Goal: Task Accomplishment & Management: Manage account settings

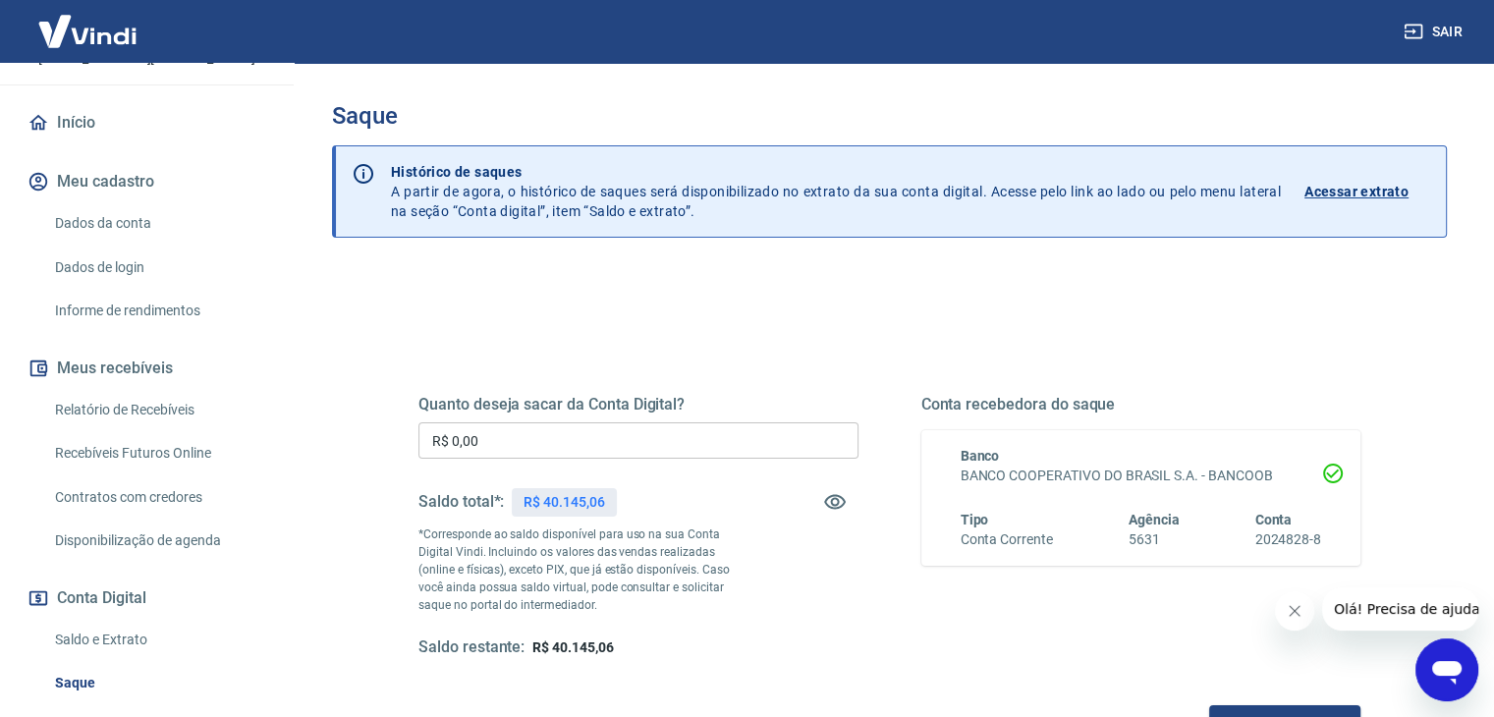
scroll to position [197, 0]
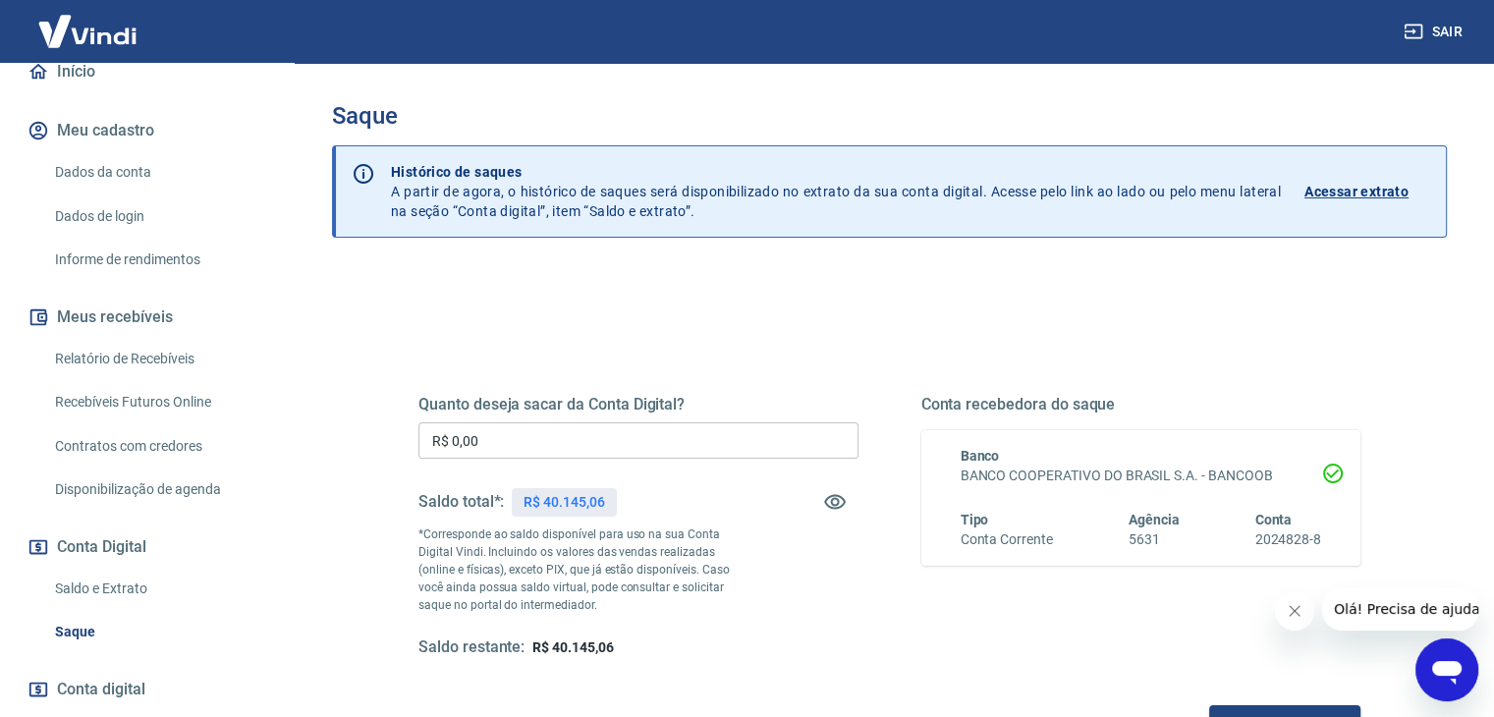
click at [150, 609] on link "Saldo e Extrato" at bounding box center [158, 589] width 223 height 40
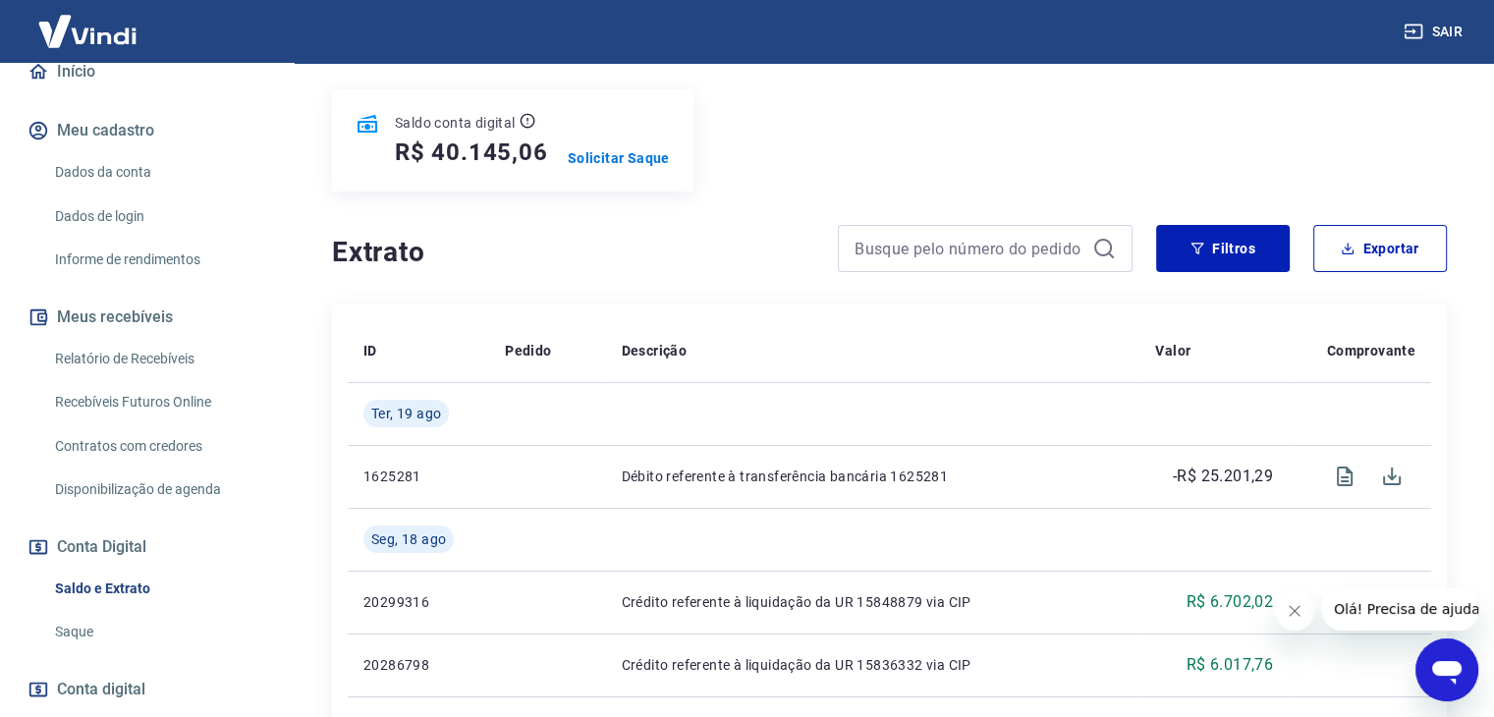
scroll to position [197, 0]
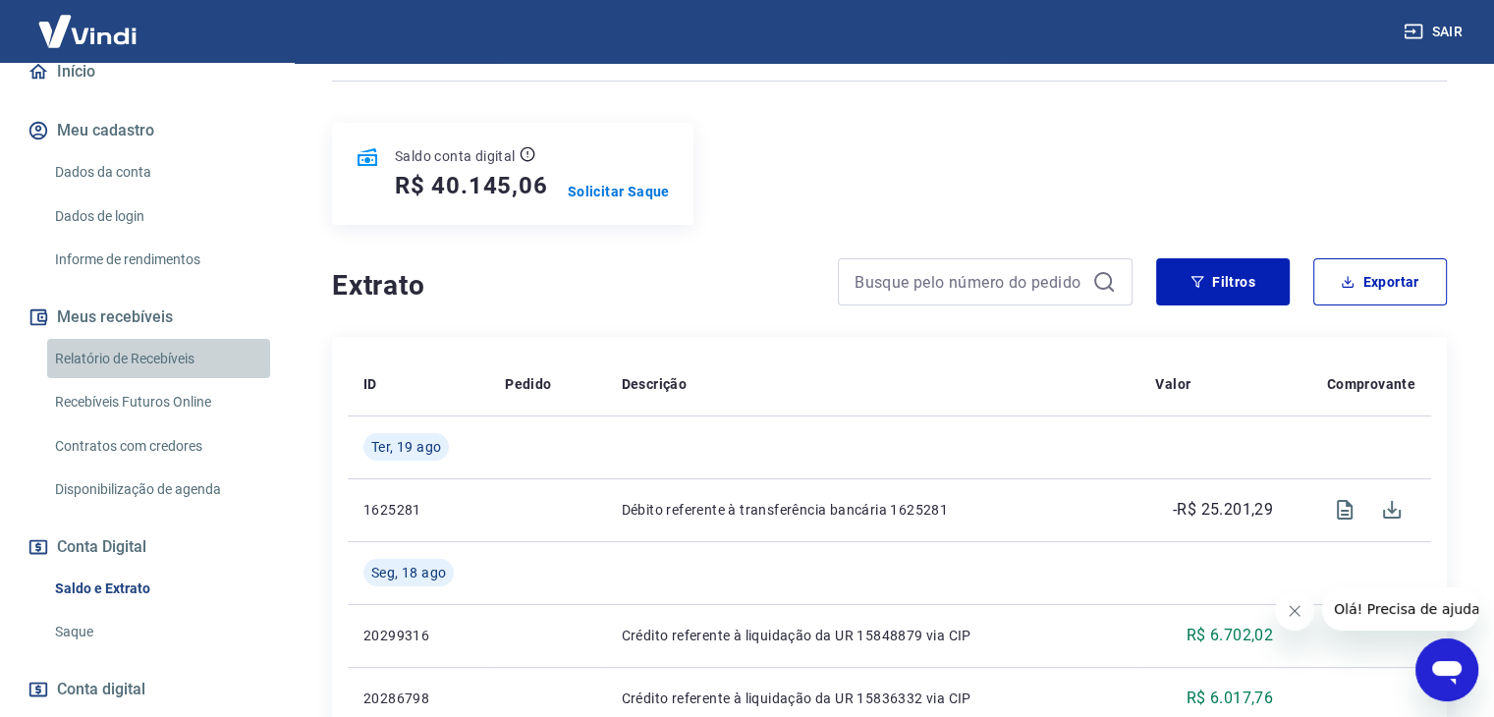
click at [177, 376] on link "Relatório de Recebíveis" at bounding box center [158, 359] width 223 height 40
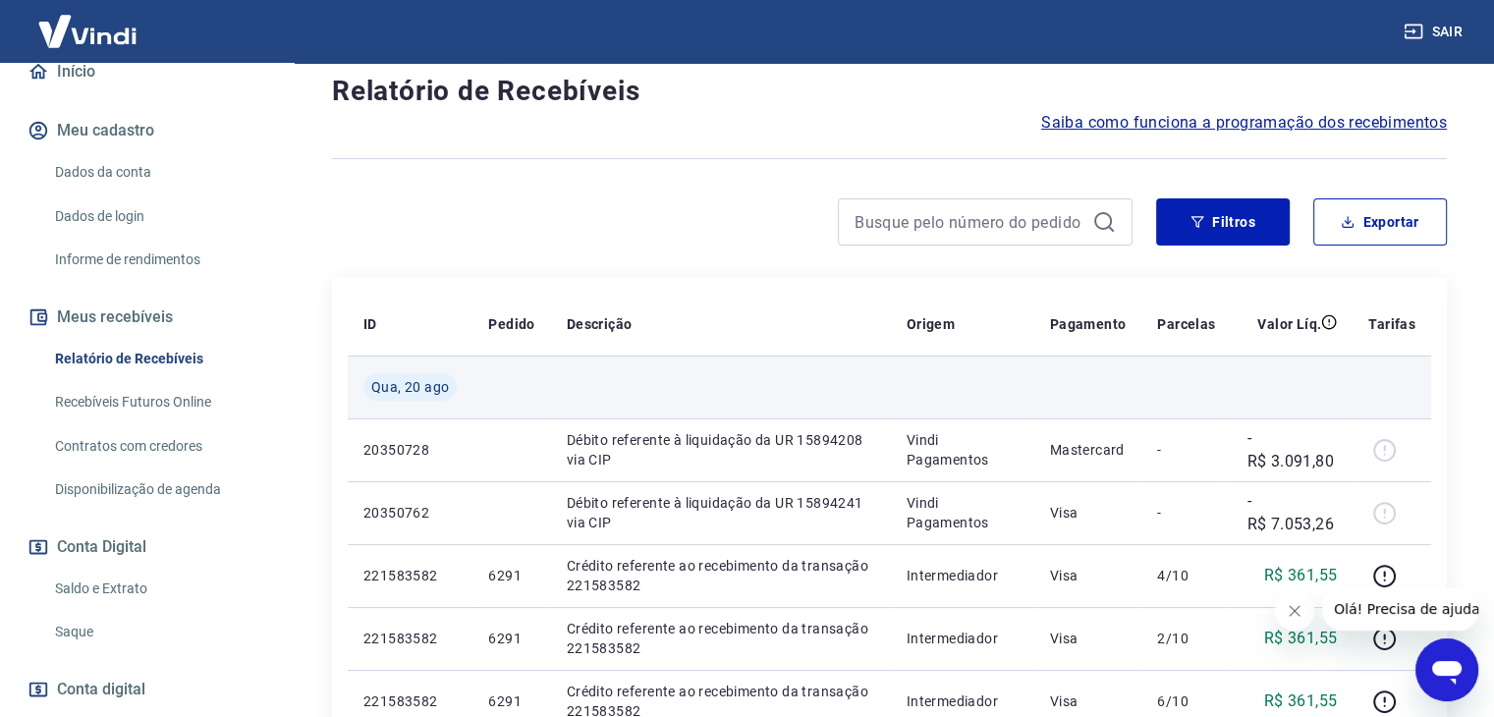
scroll to position [197, 0]
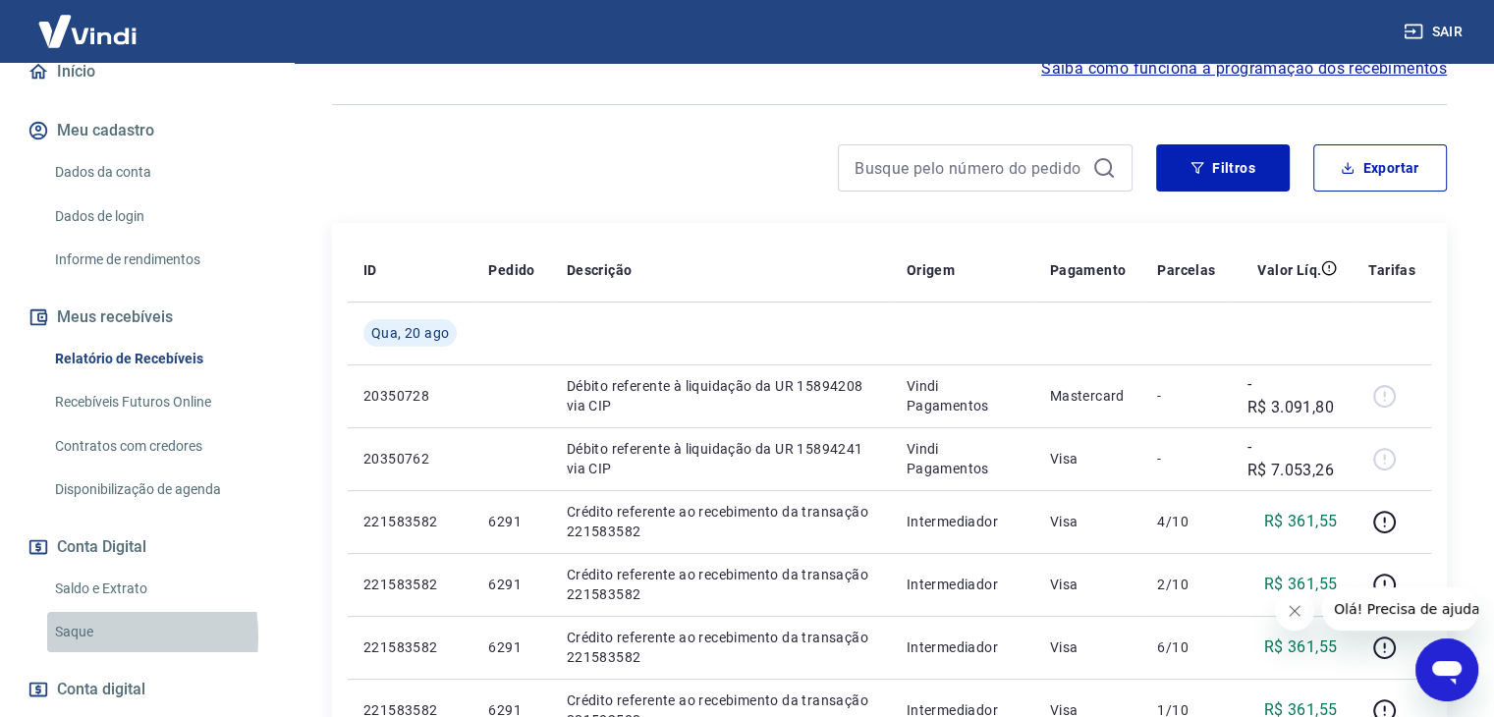
click at [79, 652] on link "Saque" at bounding box center [158, 632] width 223 height 40
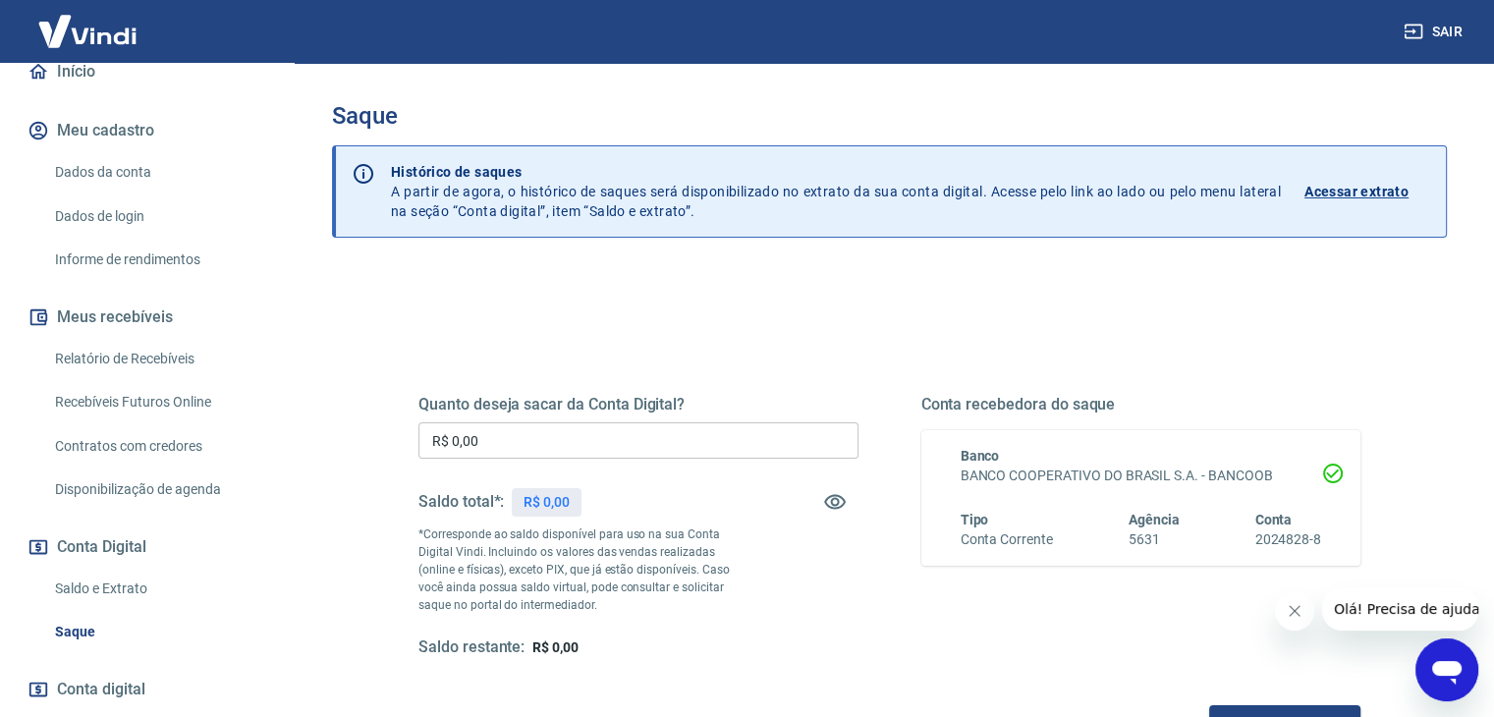
click at [514, 441] on input "R$ 0,00" at bounding box center [639, 441] width 440 height 36
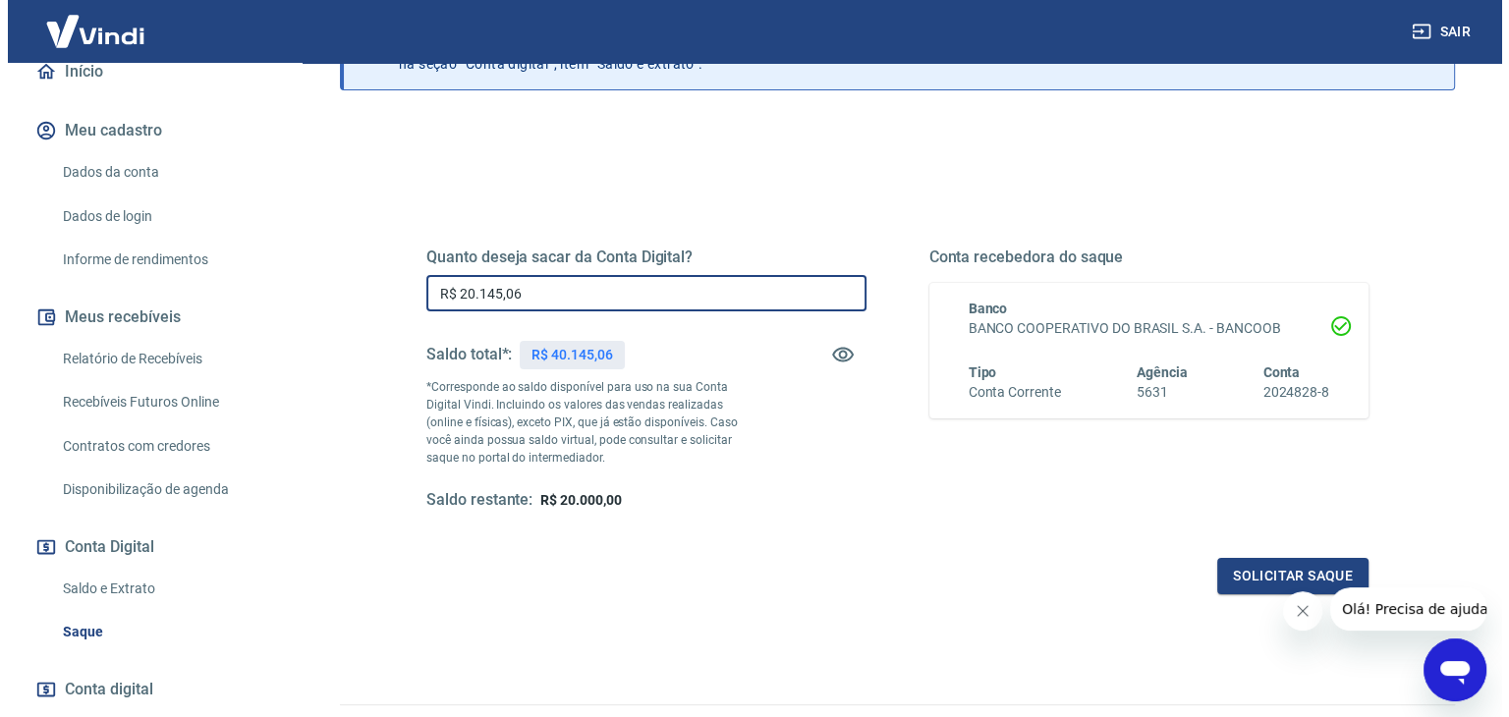
scroll to position [197, 0]
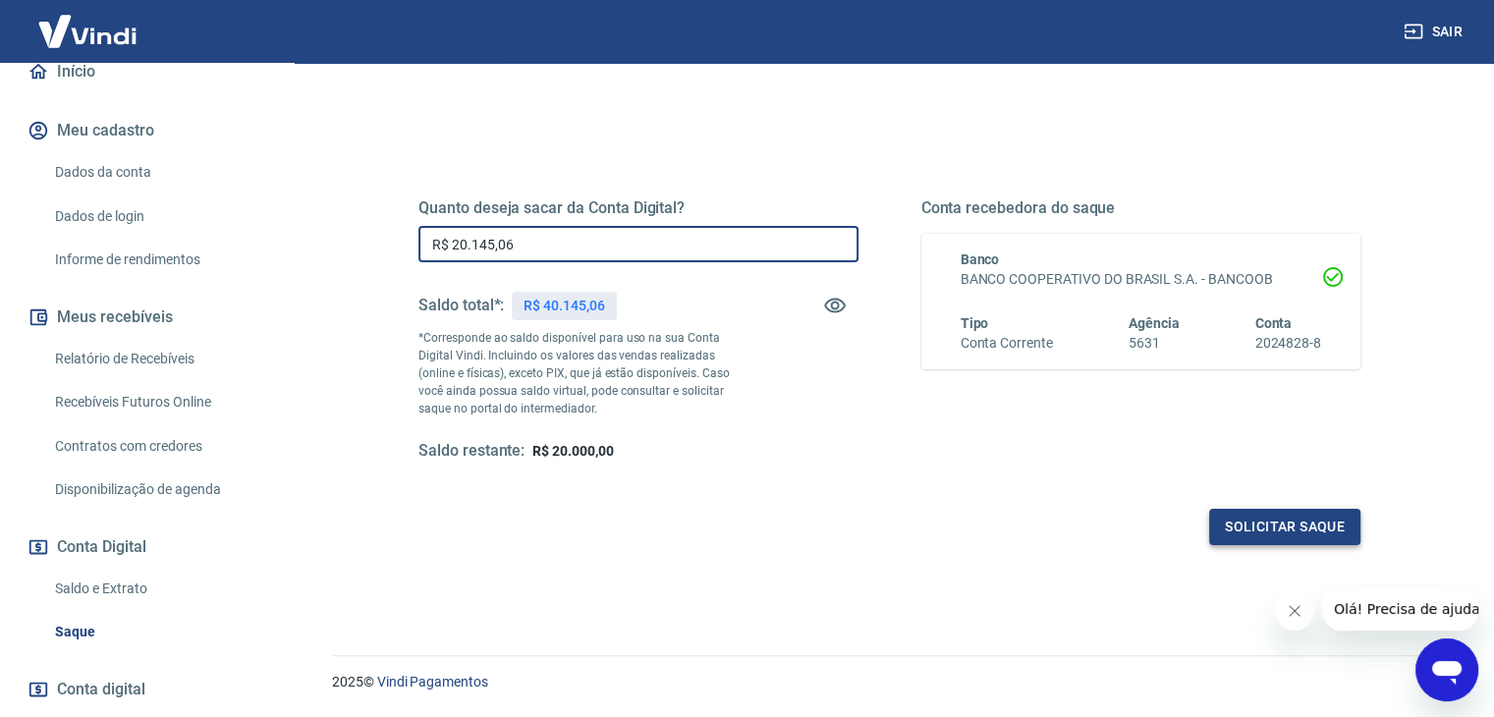
type input "R$ 20.145,06"
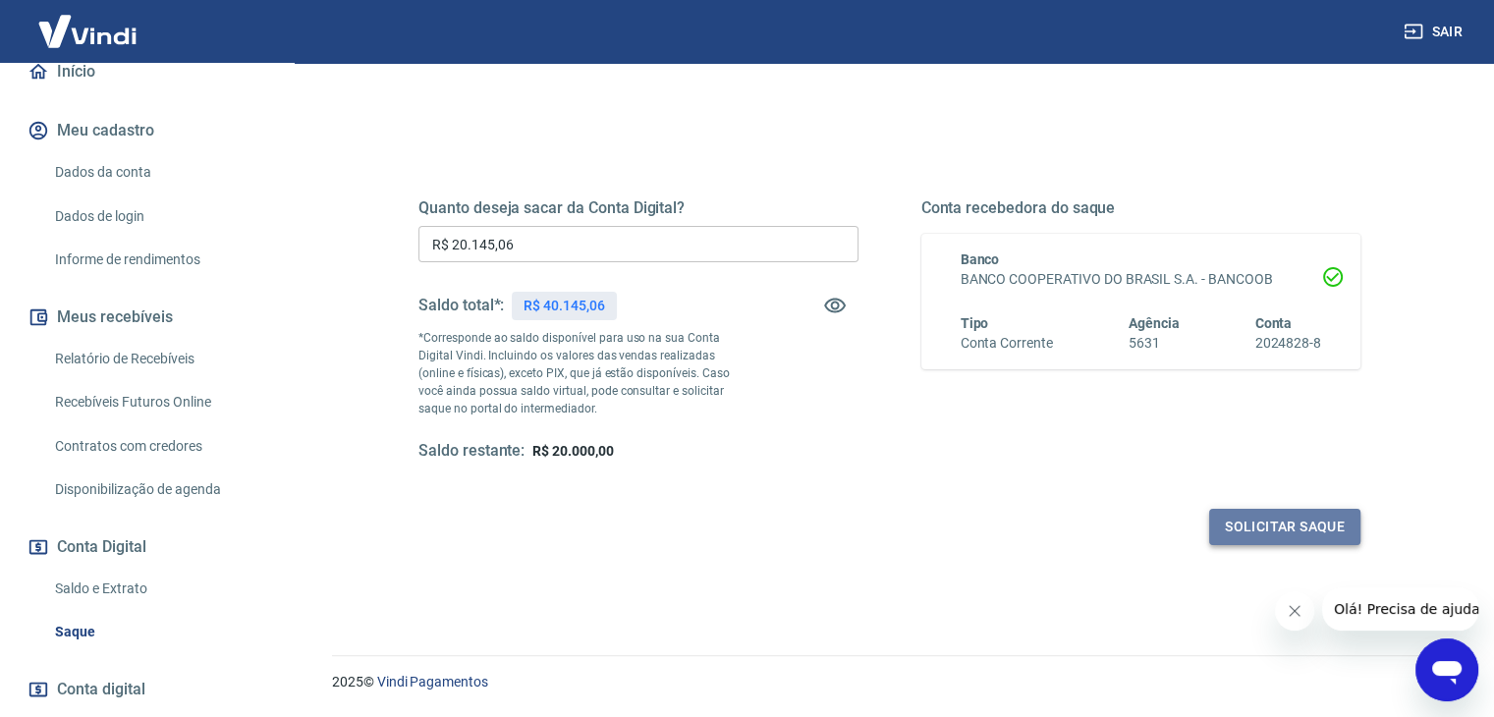
click at [1286, 524] on button "Solicitar saque" at bounding box center [1285, 527] width 151 height 36
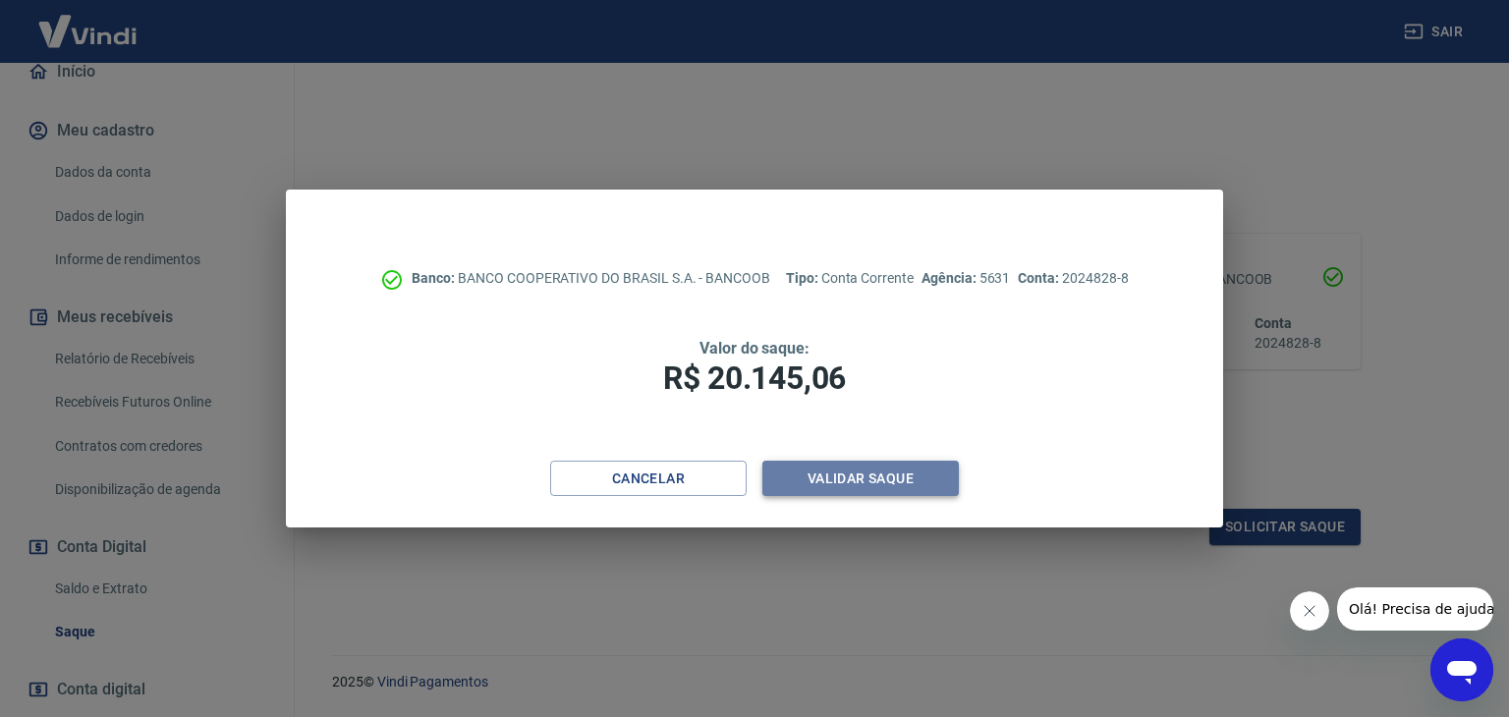
click at [880, 482] on button "Validar saque" at bounding box center [860, 479] width 197 height 36
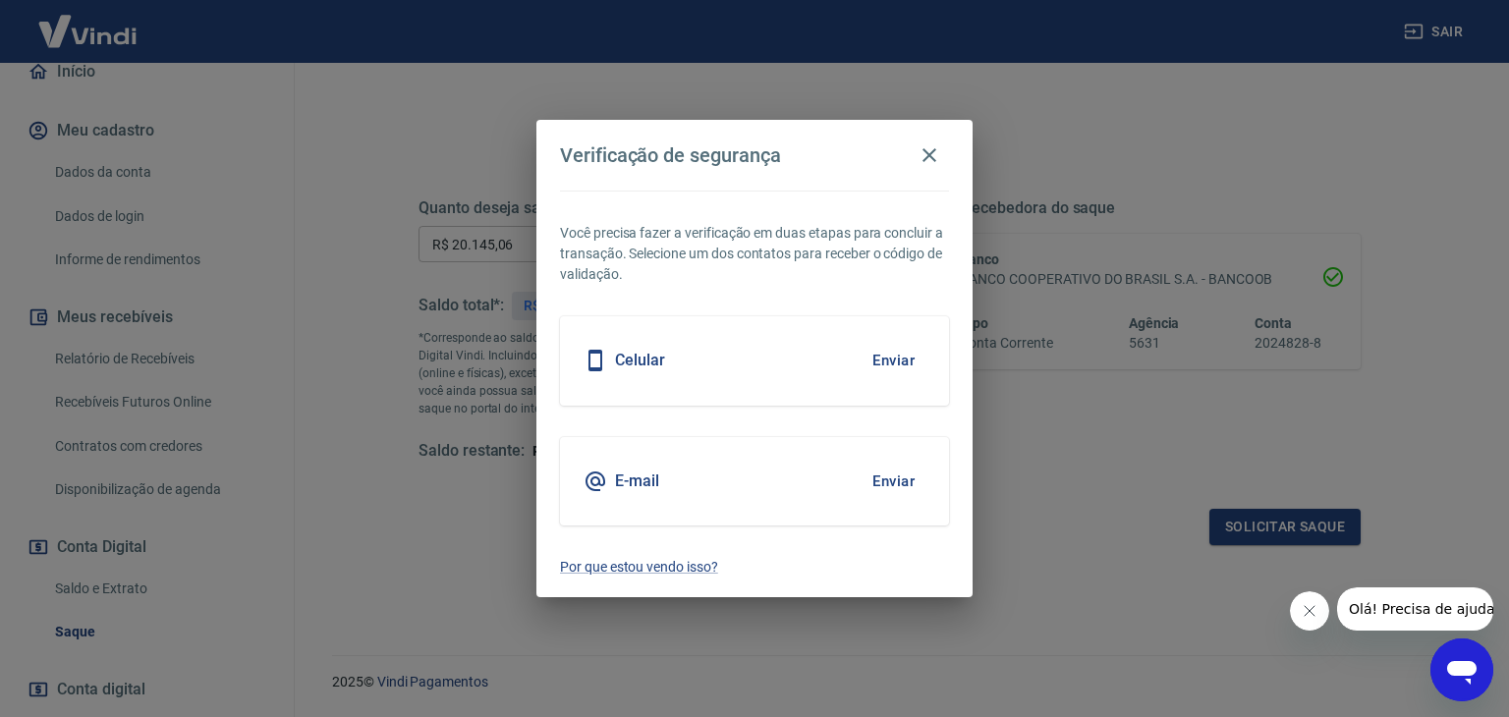
click at [888, 351] on button "Enviar" at bounding box center [894, 360] width 64 height 41
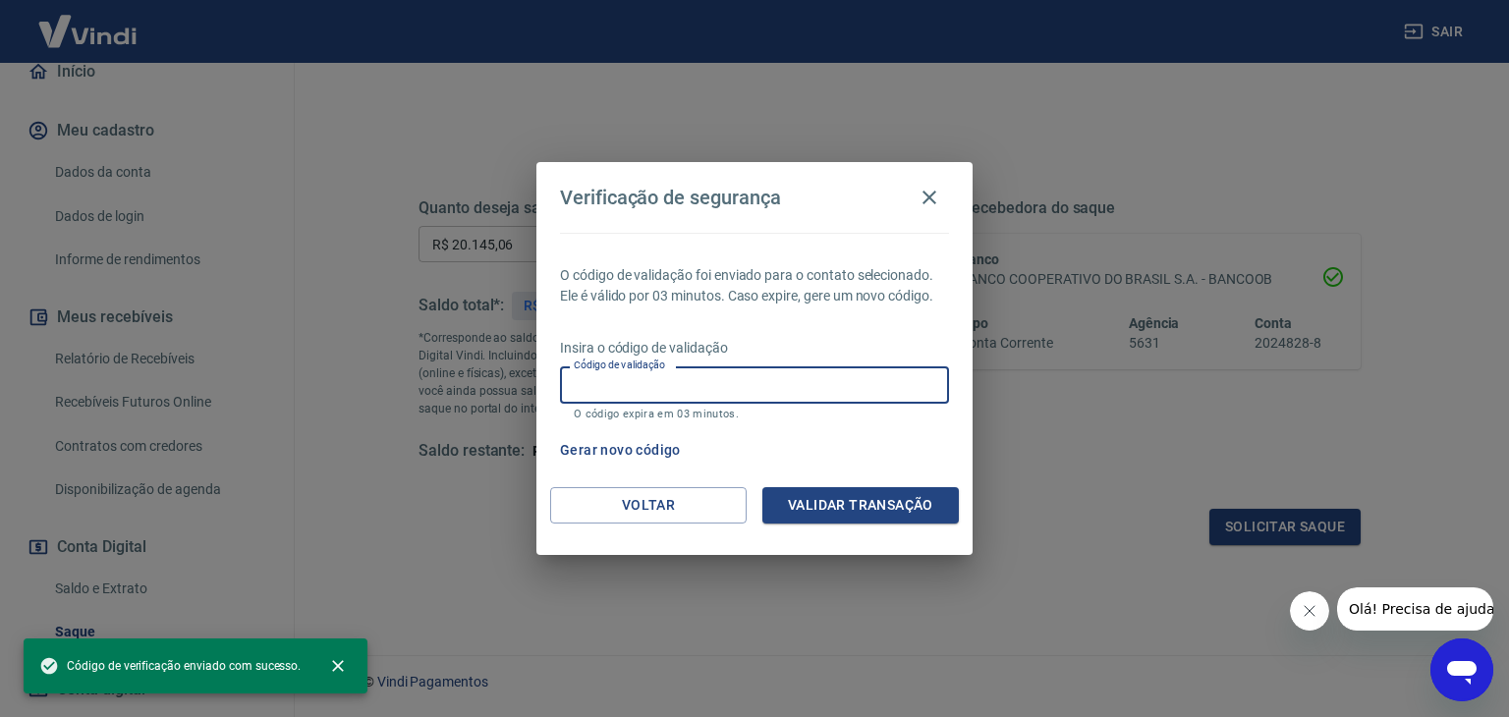
drag, startPoint x: 711, startPoint y: 378, endPoint x: 721, endPoint y: 393, distance: 17.7
click at [711, 378] on input "Código de validação" at bounding box center [754, 384] width 389 height 36
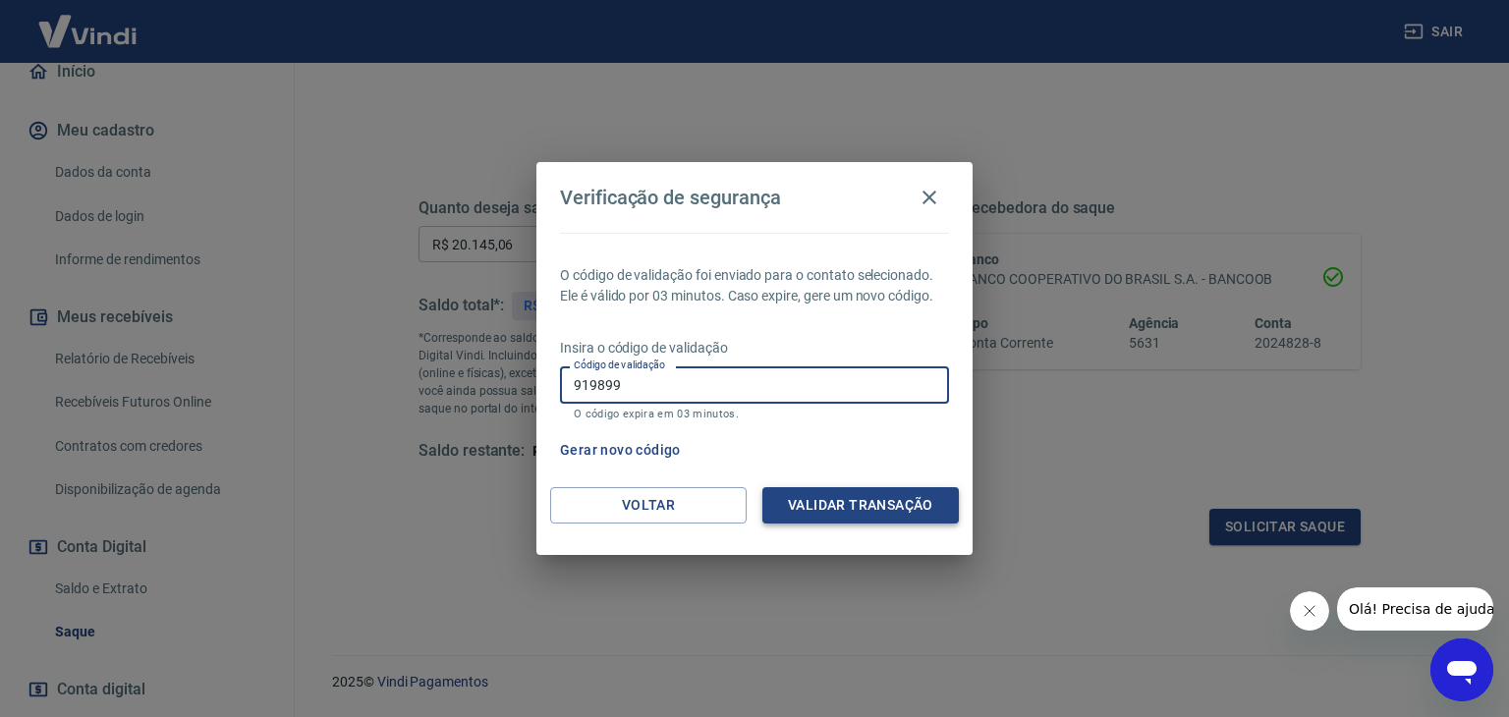
type input "919899"
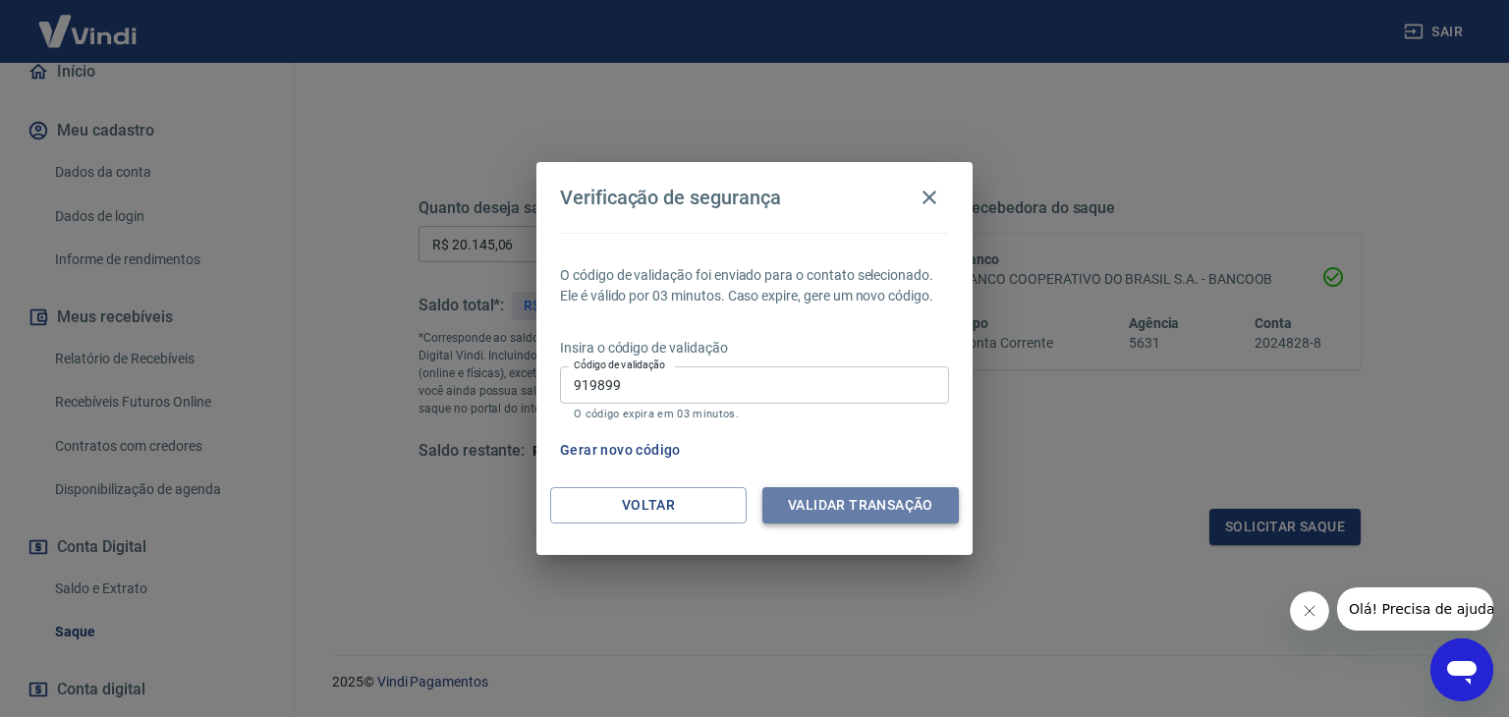
click at [834, 507] on button "Validar transação" at bounding box center [860, 505] width 197 height 36
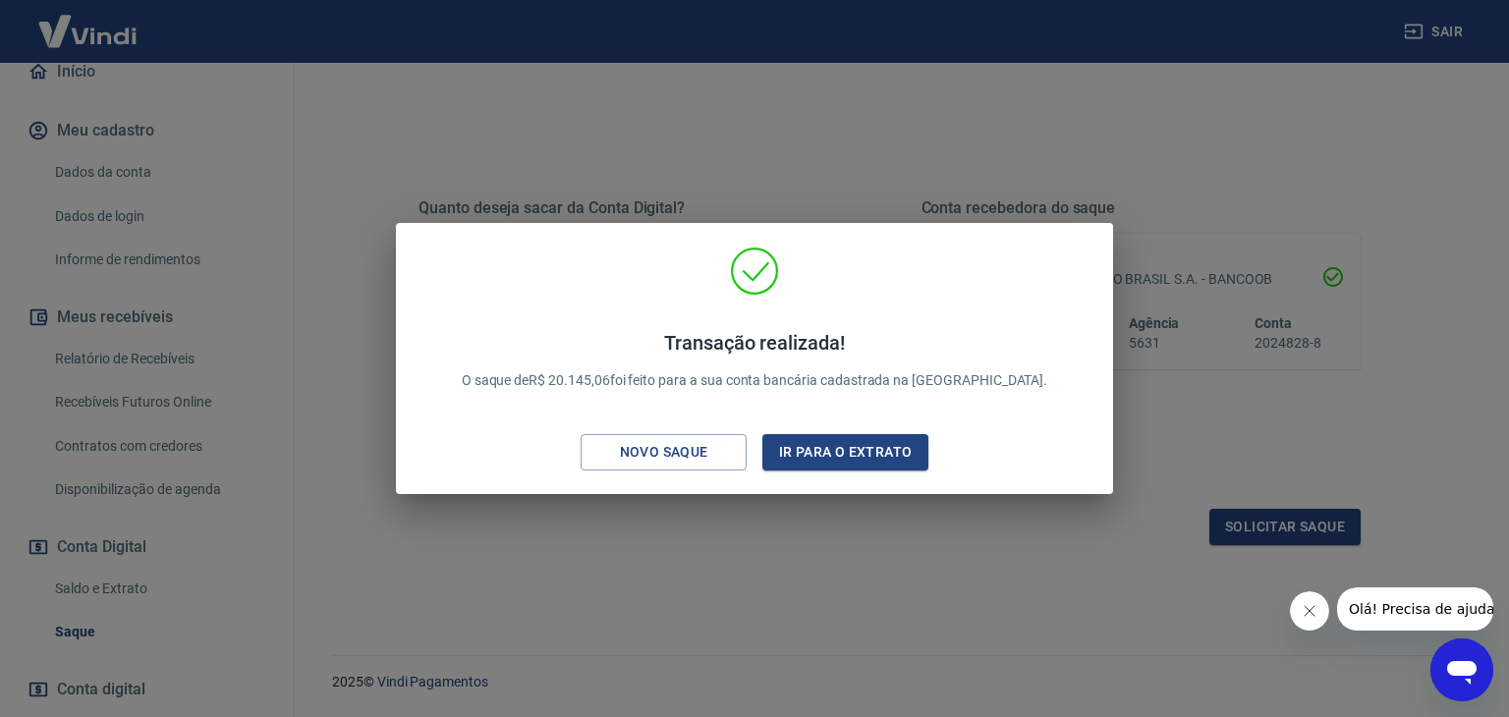
click at [738, 573] on div "Transação realizada! O saque de R$ 20.145,06 foi feito para a sua conta bancári…" at bounding box center [754, 358] width 1509 height 717
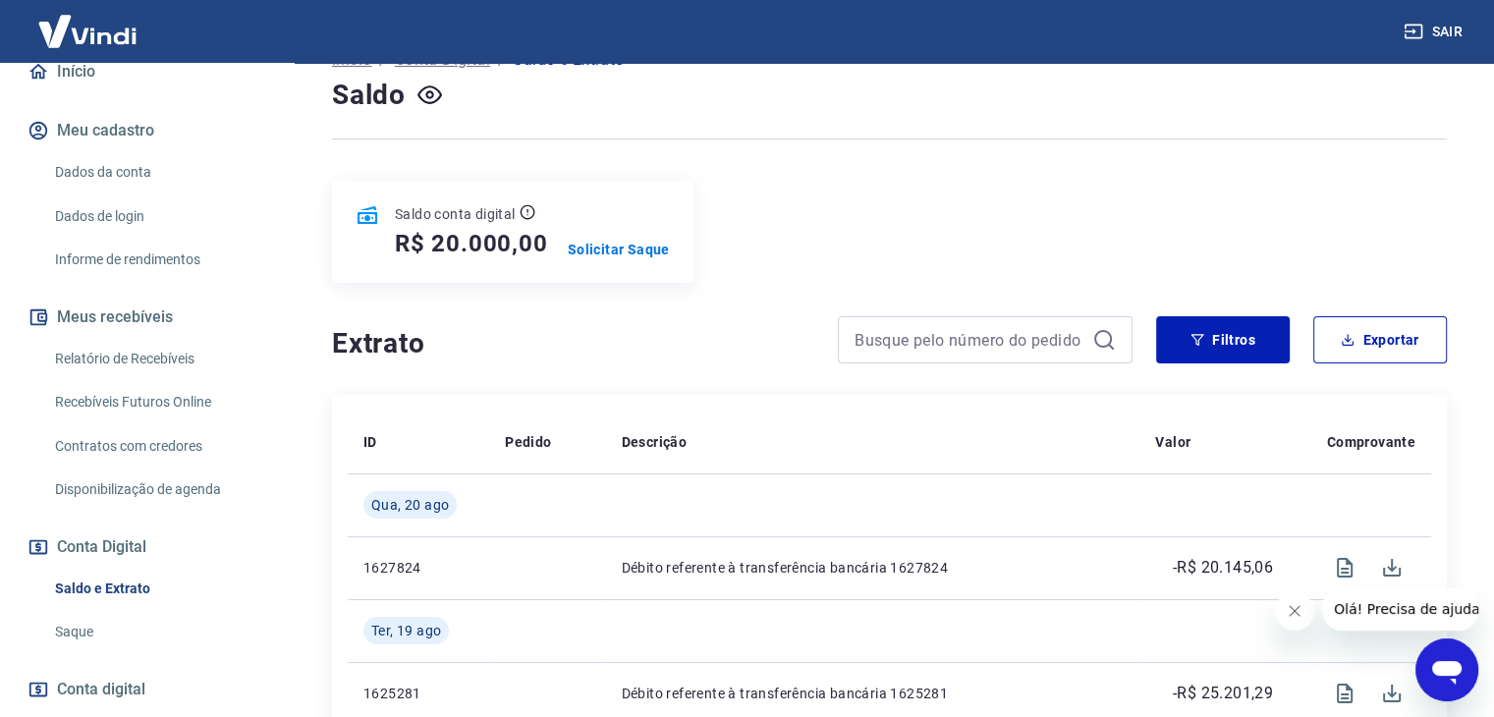
scroll to position [197, 0]
